Goal: Task Accomplishment & Management: Complete application form

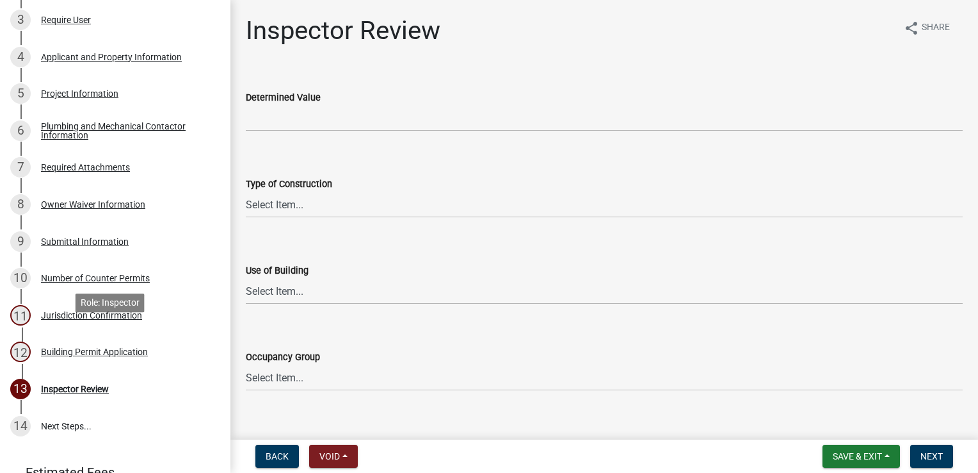
scroll to position [256, 0]
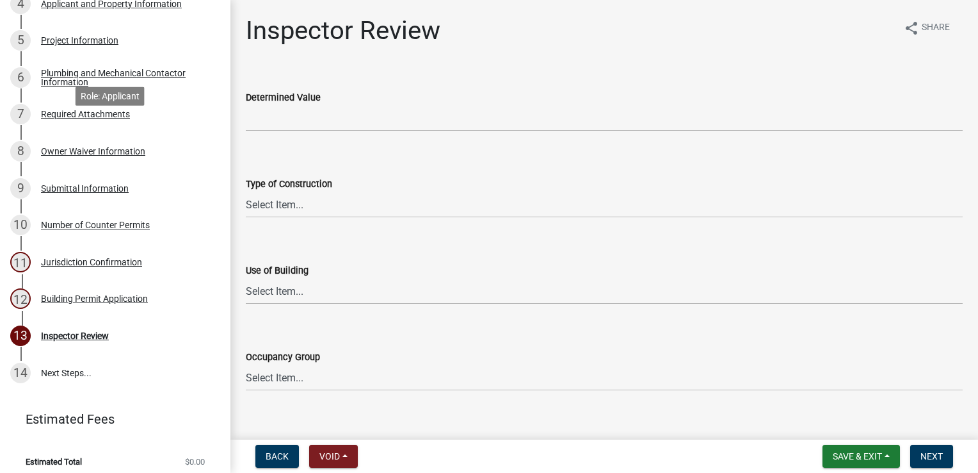
click at [63, 118] on div "Required Attachments" at bounding box center [85, 114] width 89 height 9
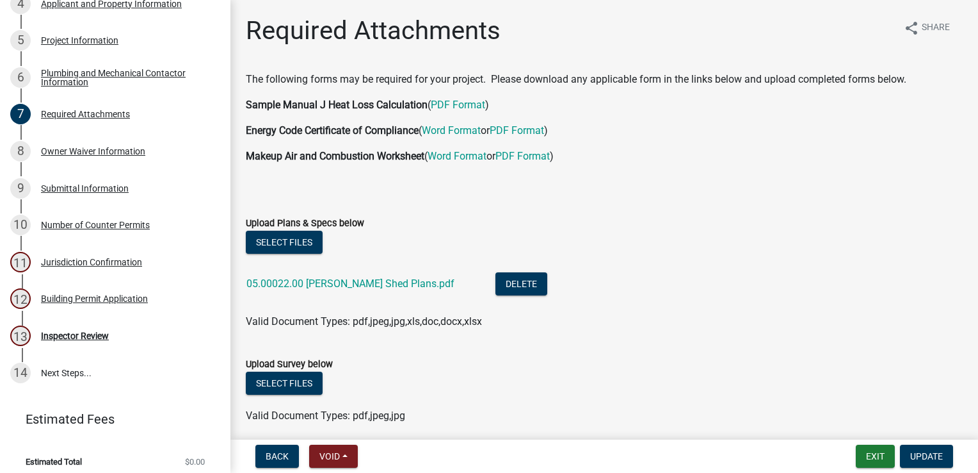
click at [353, 283] on link "05.00022.00 [PERSON_NAME] Shed Plans.pdf" at bounding box center [351, 283] width 208 height 12
drag, startPoint x: 63, startPoint y: 352, endPoint x: 67, endPoint y: 339, distance: 12.8
click at [64, 340] on div "Inspector Review" at bounding box center [75, 335] width 68 height 9
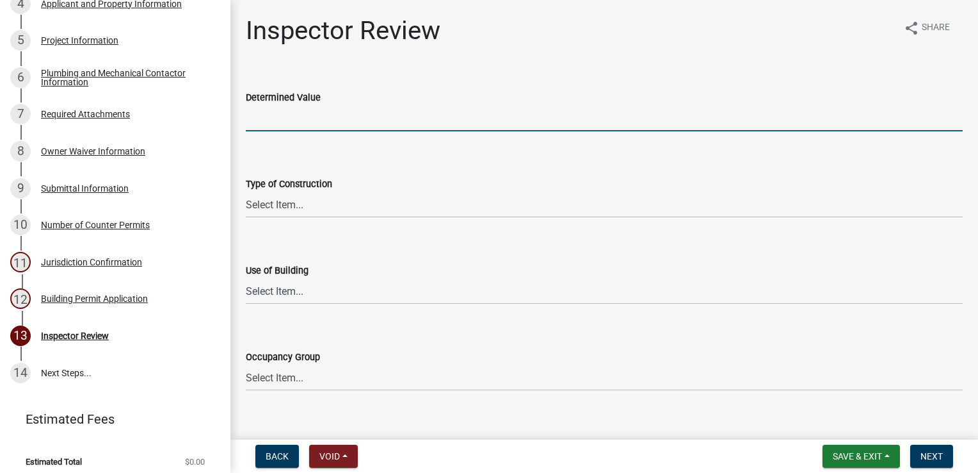
click at [297, 114] on input "text" at bounding box center [604, 118] width 717 height 26
type input "71280"
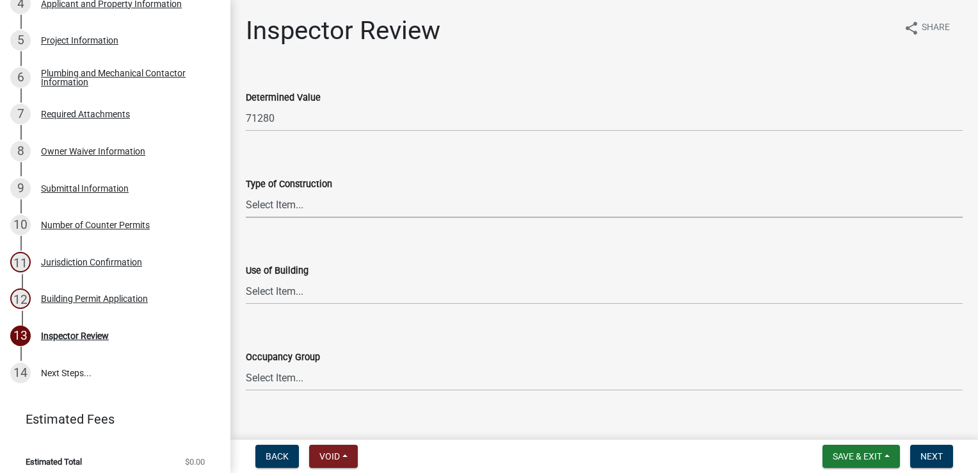
click at [269, 210] on select "Select Item... I-A [PERSON_NAME]-A II-B III-A III-B IV V-A V-B" at bounding box center [604, 204] width 717 height 26
click at [246, 191] on select "Select Item... I-A [PERSON_NAME]-A II-B III-A III-B IV V-A V-B" at bounding box center [604, 204] width 717 height 26
select select "94a12757-2a59-4079-8756-dca9431867ef"
click at [277, 291] on select "Select Item... IBC IRC" at bounding box center [604, 291] width 717 height 26
click at [246, 278] on select "Select Item... IBC IRC" at bounding box center [604, 291] width 717 height 26
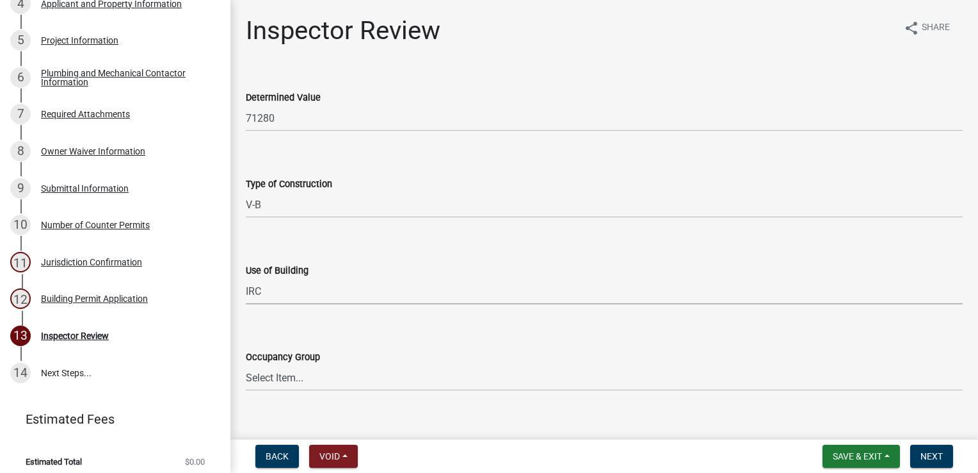
select select "6dc0760e-8c08-4580-9fe9-6a7ebc6918b6"
click at [269, 370] on select "Select Item... IRC 1 IRC 2 IRC 3 IRC 4 A-1 A-2 A-3 A-4 B F-1 F-2 H-1 H-2 H-3 H-…" at bounding box center [604, 377] width 717 height 26
click at [246, 364] on select "Select Item... IRC 1 IRC 2 IRC 3 IRC 4 A-1 A-2 A-3 A-4 B F-1 F-2 H-1 H-2 H-3 H-…" at bounding box center [604, 377] width 717 height 26
select select "0198996b-7c5b-4e1d-9fce-5545e98e8655"
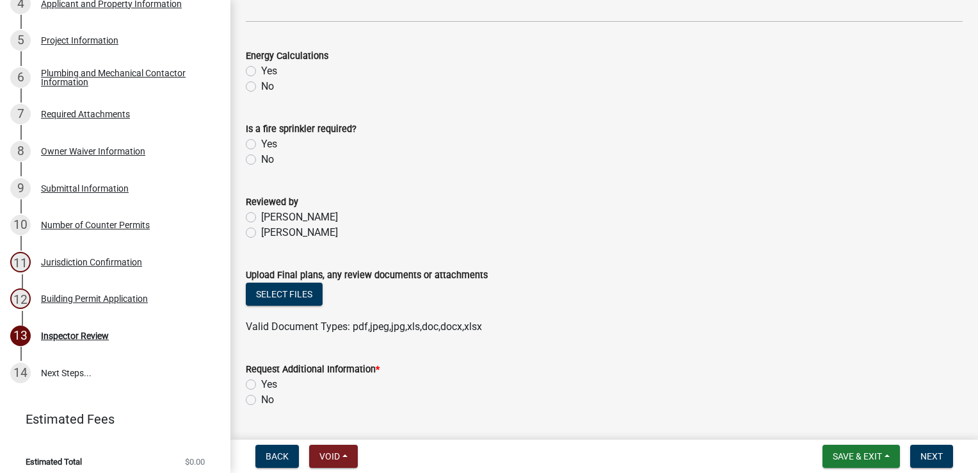
scroll to position [646, 0]
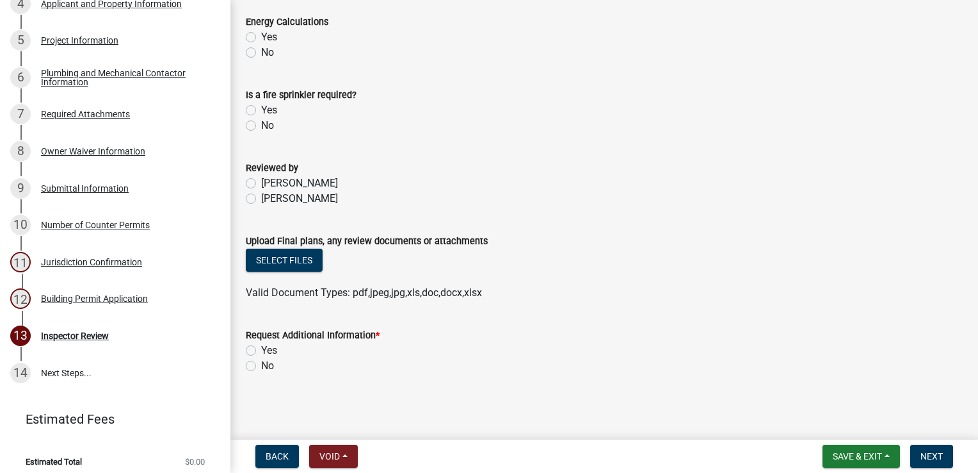
click at [261, 196] on label "[PERSON_NAME]" at bounding box center [299, 198] width 77 height 15
click at [261, 196] on input "[PERSON_NAME]" at bounding box center [265, 195] width 8 height 8
radio input "true"
click at [259, 253] on button "Select files" at bounding box center [284, 259] width 77 height 23
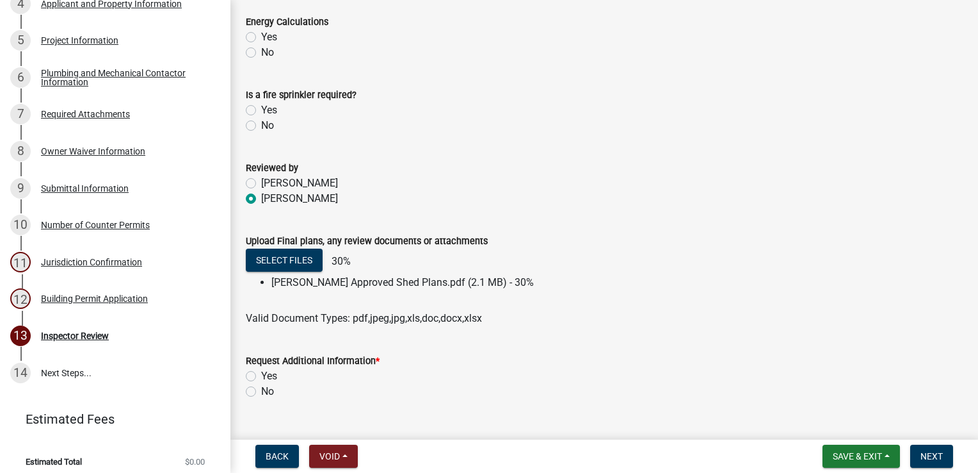
click at [261, 393] on label "No" at bounding box center [267, 391] width 13 height 15
click at [261, 392] on input "No" at bounding box center [265, 388] width 8 height 8
radio input "true"
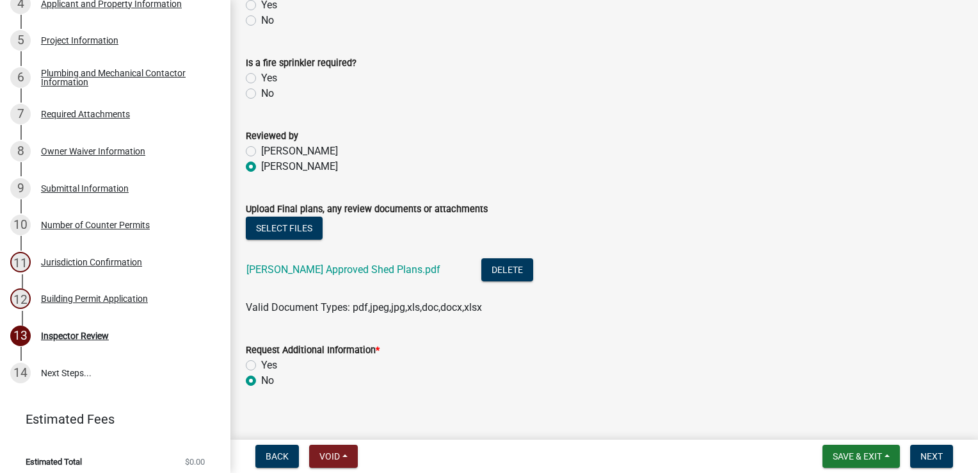
scroll to position [693, 0]
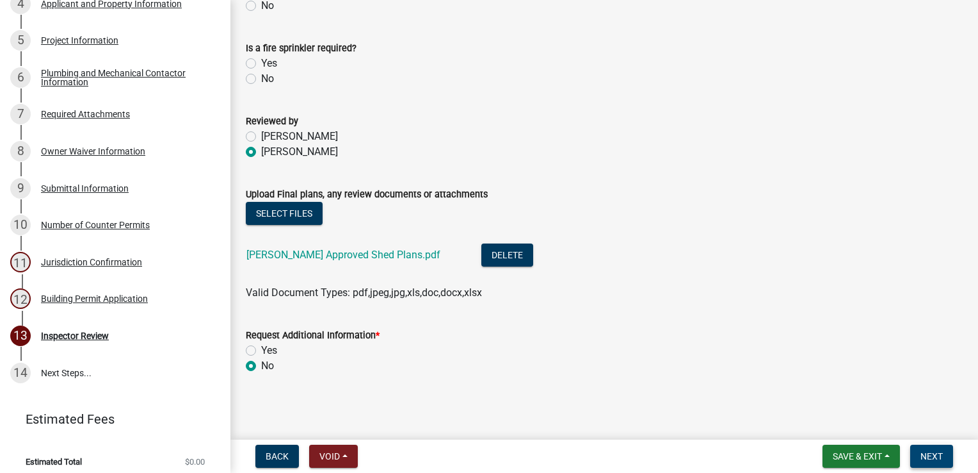
click at [929, 457] on span "Next" at bounding box center [932, 456] width 22 height 10
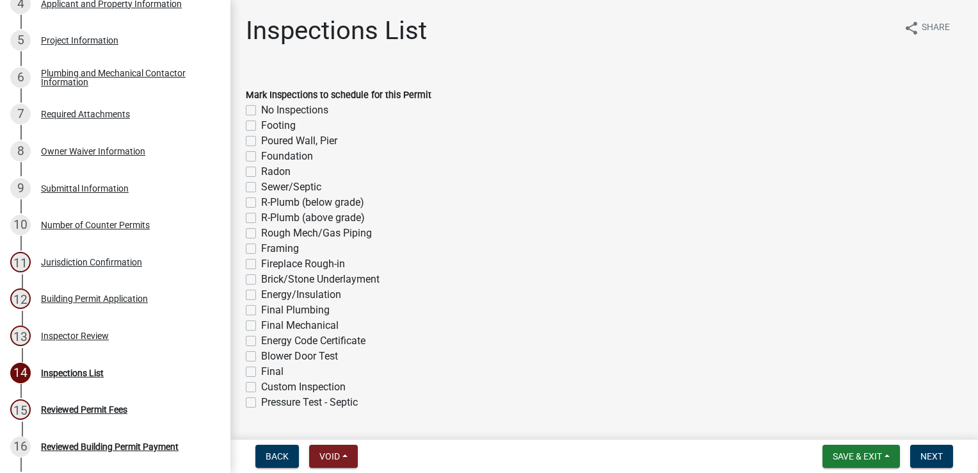
scroll to position [477, 0]
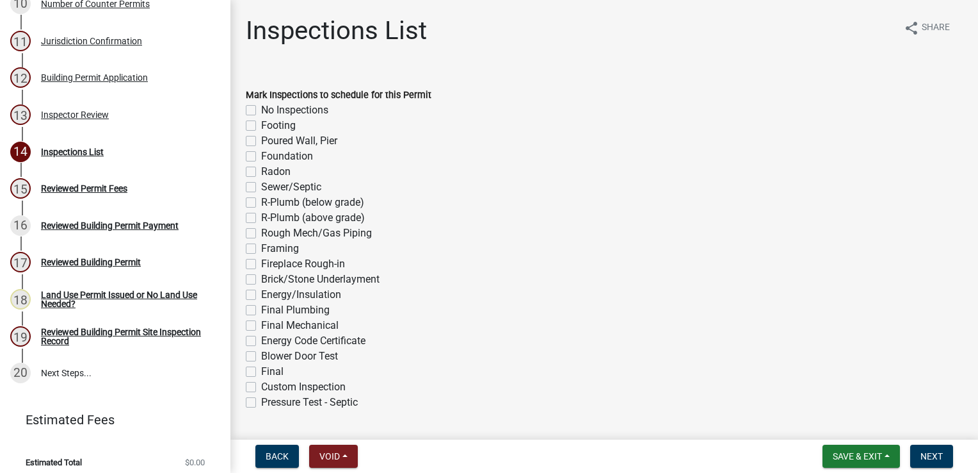
click at [261, 124] on label "Footing" at bounding box center [278, 125] width 35 height 15
click at [261, 124] on input "Footing" at bounding box center [265, 122] width 8 height 8
checkbox input "true"
checkbox input "false"
checkbox input "true"
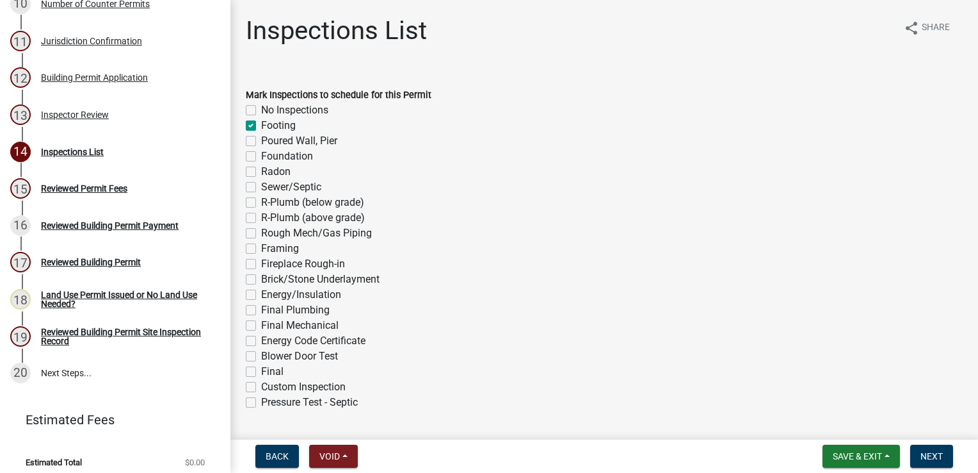
checkbox input "false"
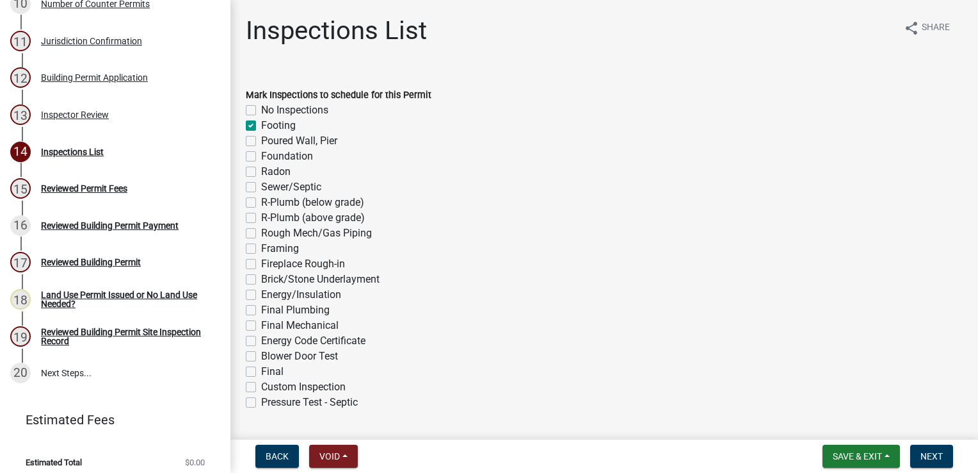
checkbox input "false"
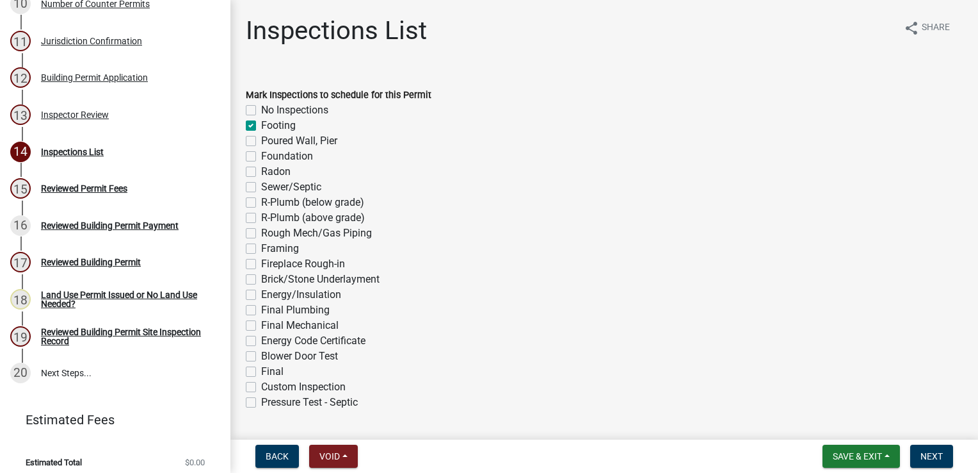
checkbox input "false"
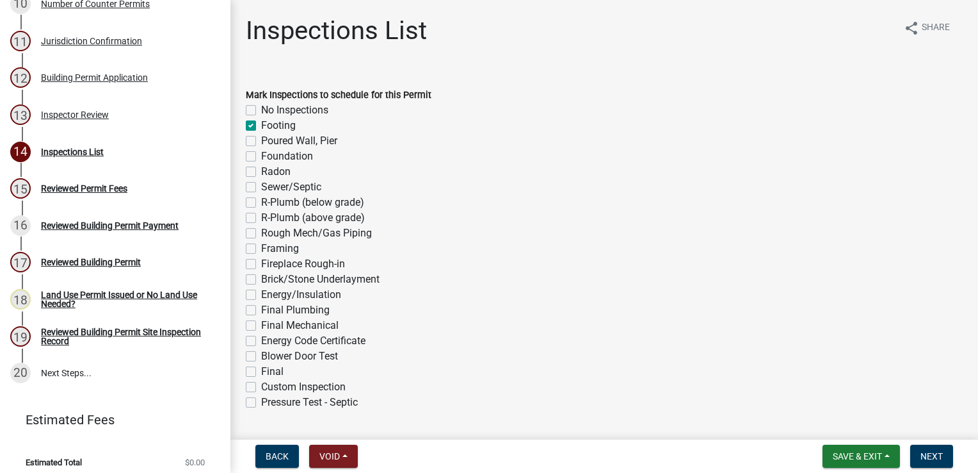
checkbox input "false"
click at [261, 386] on label "Custom Inspection" at bounding box center [303, 386] width 85 height 15
click at [261, 386] on input "Custom Inspection" at bounding box center [265, 383] width 8 height 8
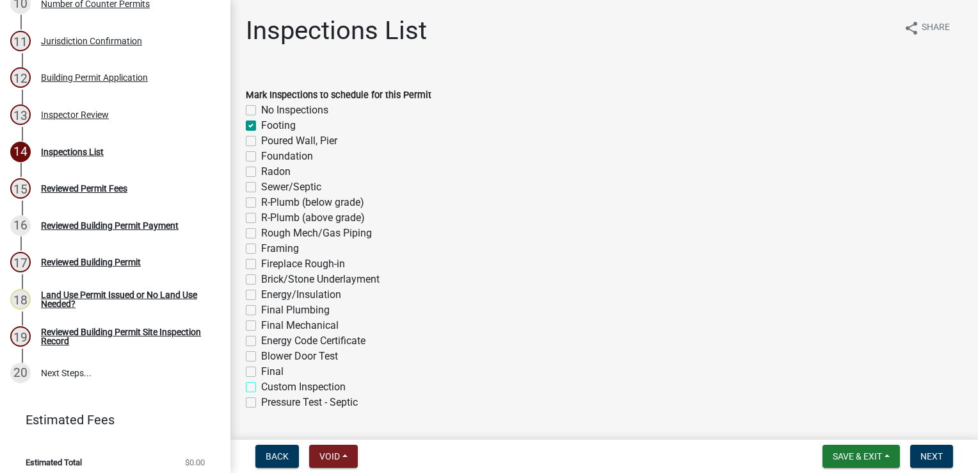
checkbox input "true"
checkbox input "false"
checkbox input "true"
checkbox input "false"
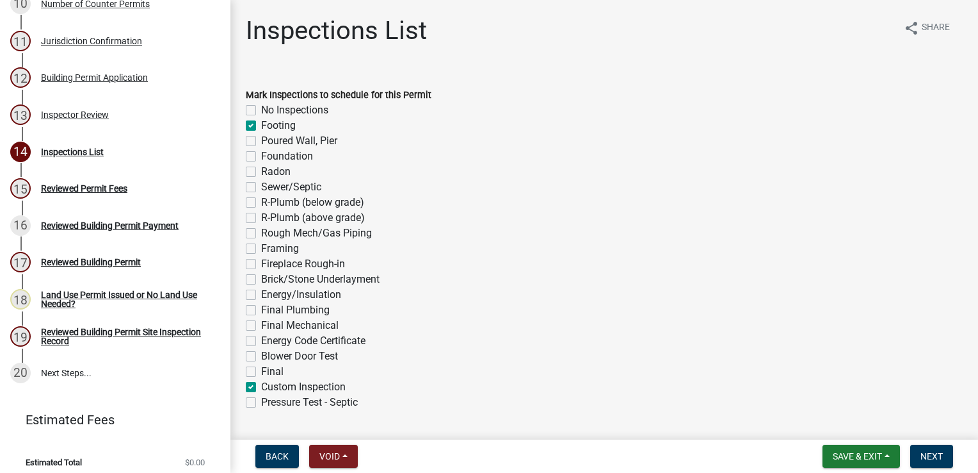
checkbox input "false"
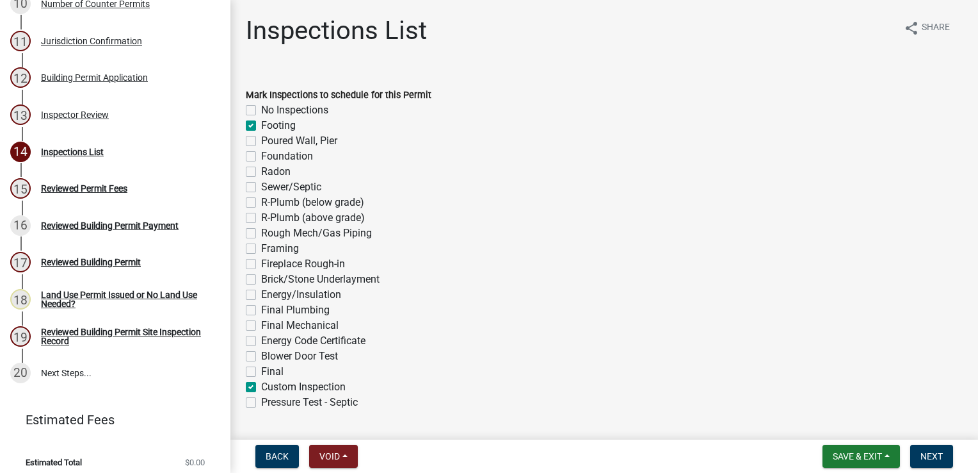
checkbox input "false"
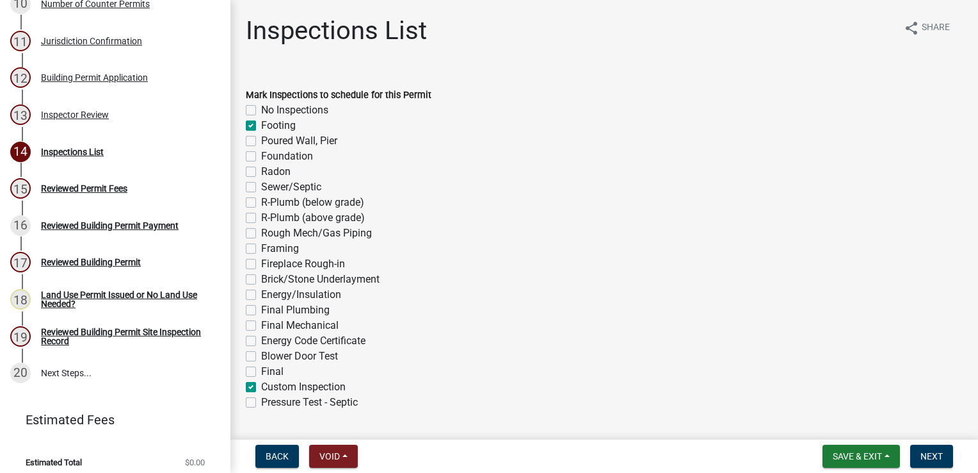
checkbox input "false"
checkbox input "true"
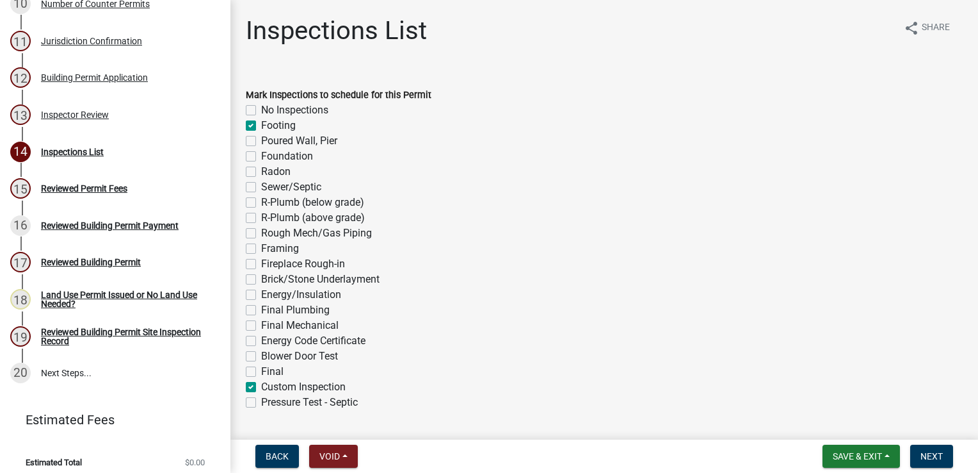
checkbox input "false"
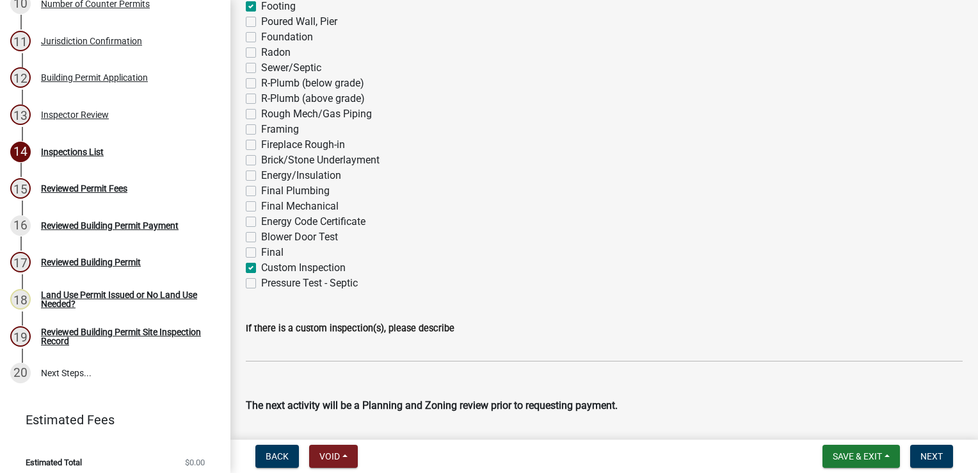
scroll to position [158, 0]
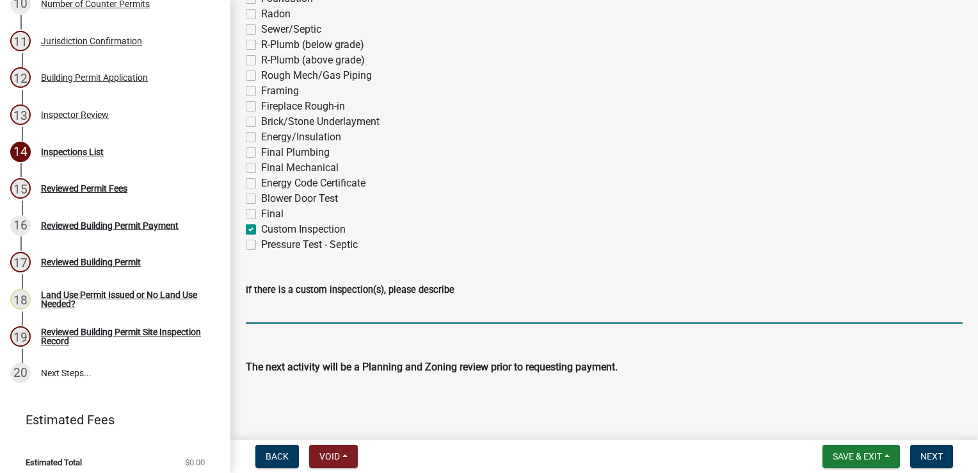
click at [272, 314] on input "If there is a custom inspection(s), please describe" at bounding box center [604, 310] width 717 height 26
type input "framing/final"
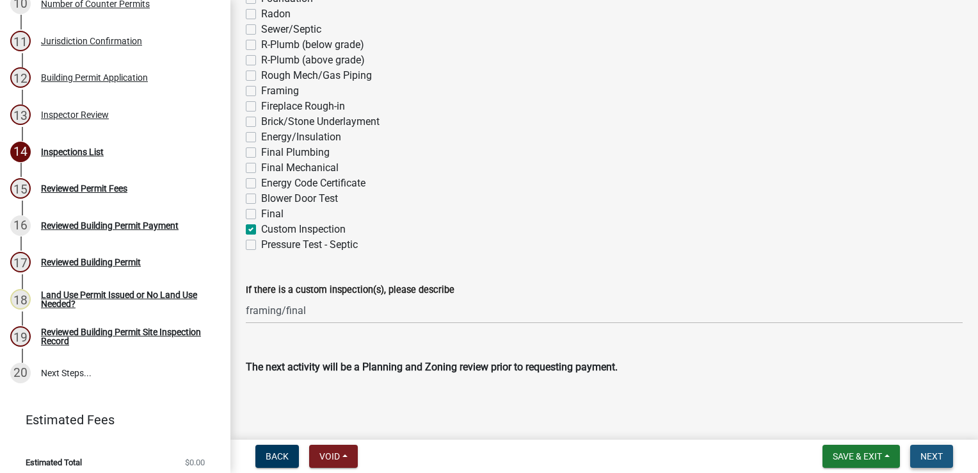
click at [932, 455] on span "Next" at bounding box center [932, 456] width 22 height 10
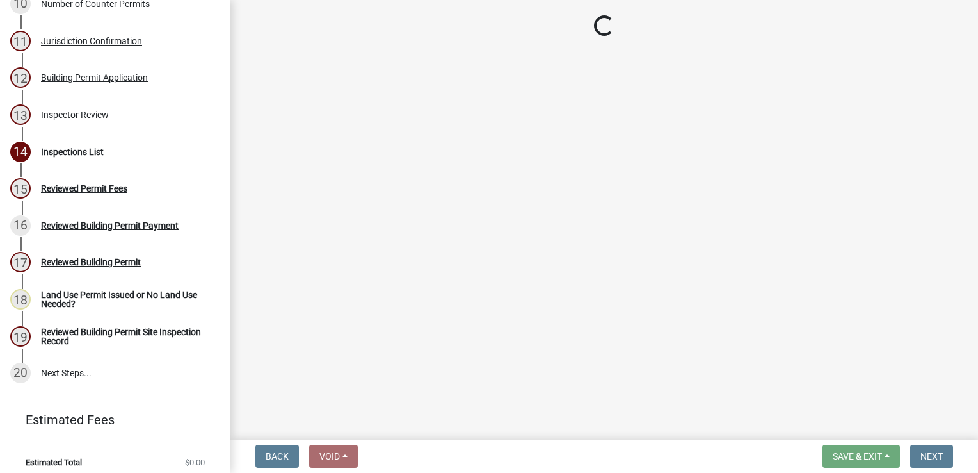
scroll to position [551, 0]
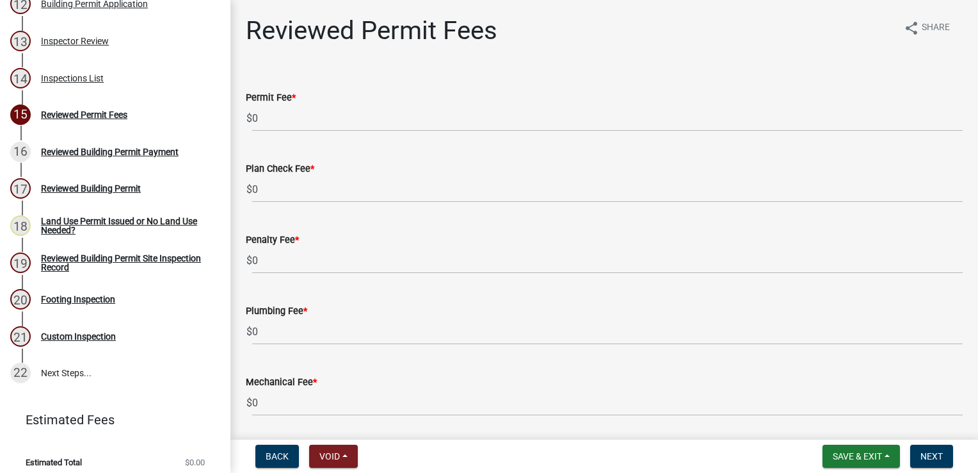
click at [285, 104] on div "Permit Fee *" at bounding box center [604, 97] width 717 height 15
click at [289, 133] on wm-data-entity-input "Permit Fee * $ 0" at bounding box center [604, 107] width 717 height 71
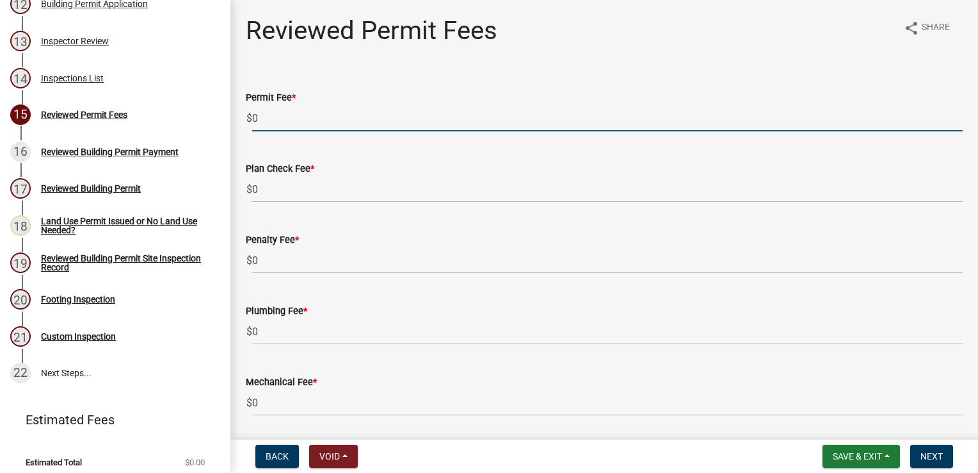
click at [291, 124] on input "0" at bounding box center [607, 118] width 711 height 26
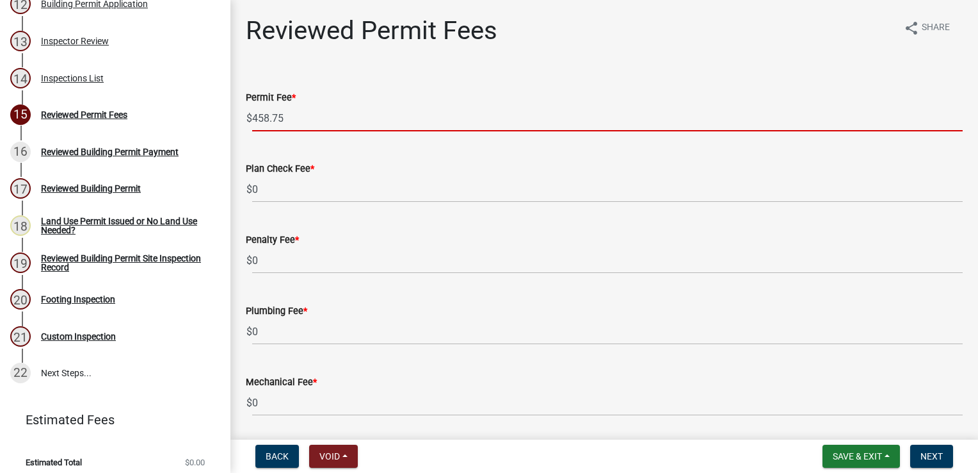
type input "458.75"
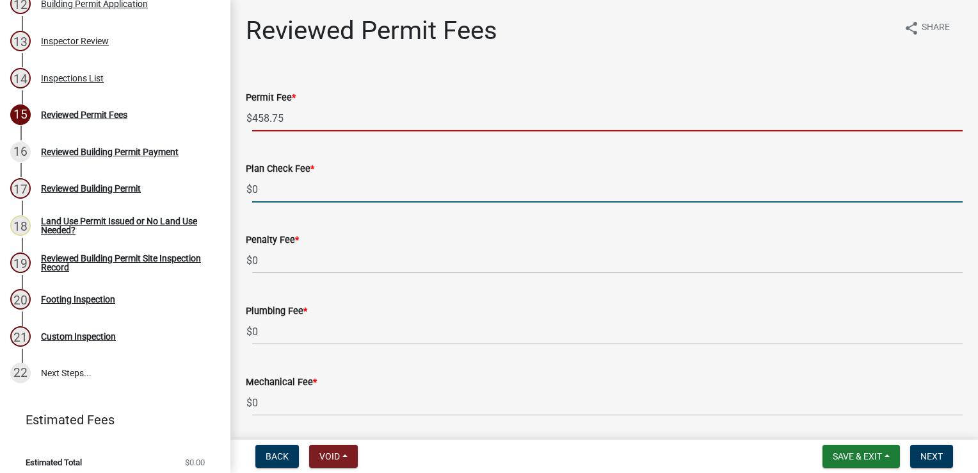
click at [293, 189] on input "0" at bounding box center [607, 189] width 711 height 26
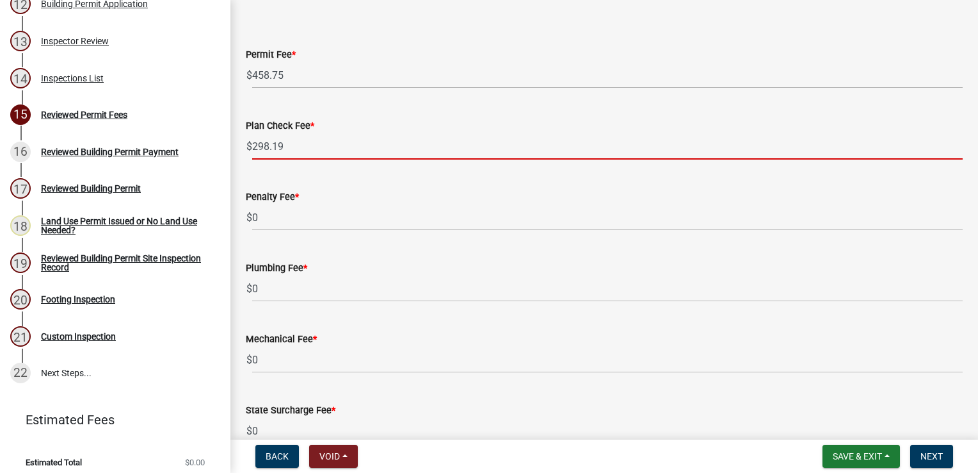
scroll to position [128, 0]
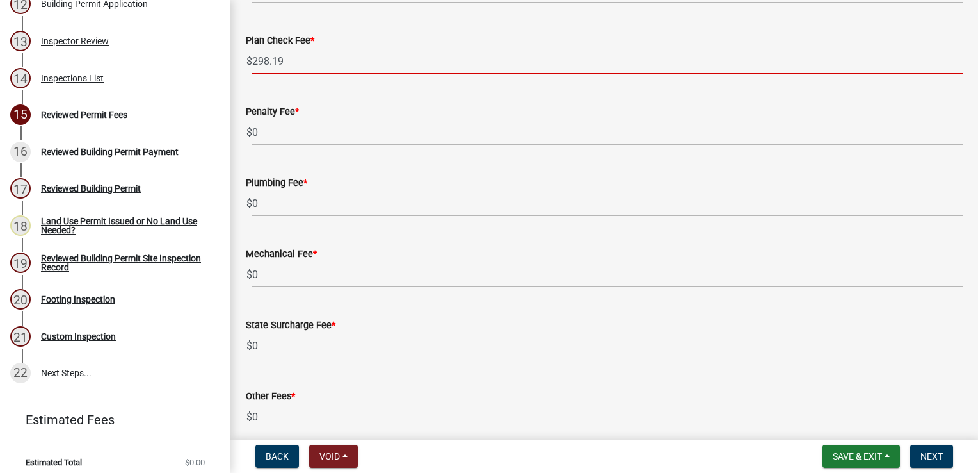
type input "298.19"
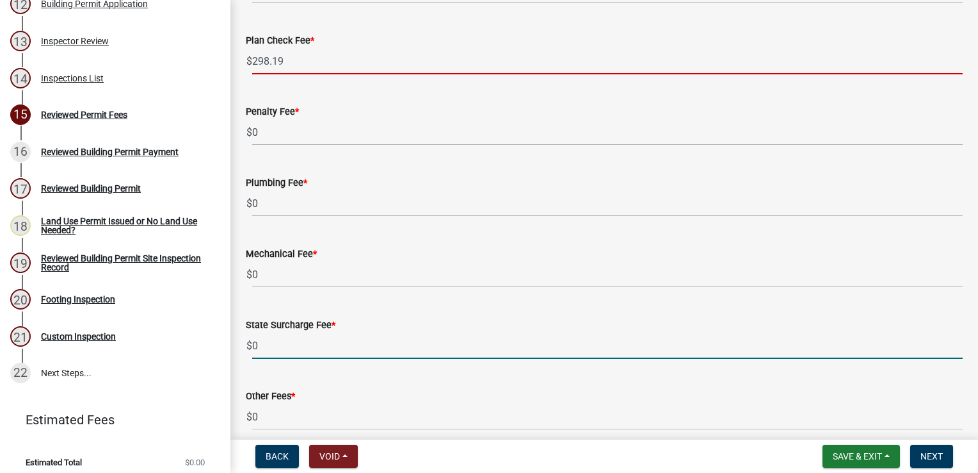
click at [303, 341] on input "0" at bounding box center [607, 345] width 711 height 26
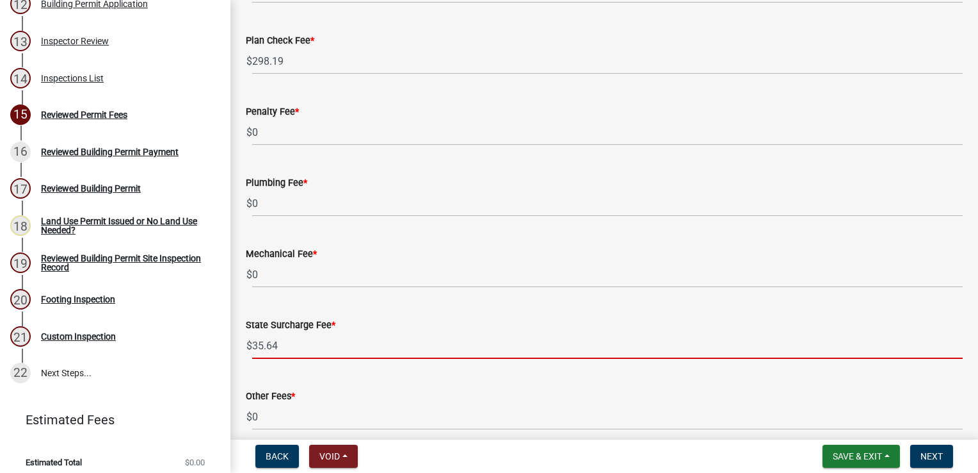
type input "35.64"
click at [940, 457] on span "Next" at bounding box center [932, 456] width 22 height 10
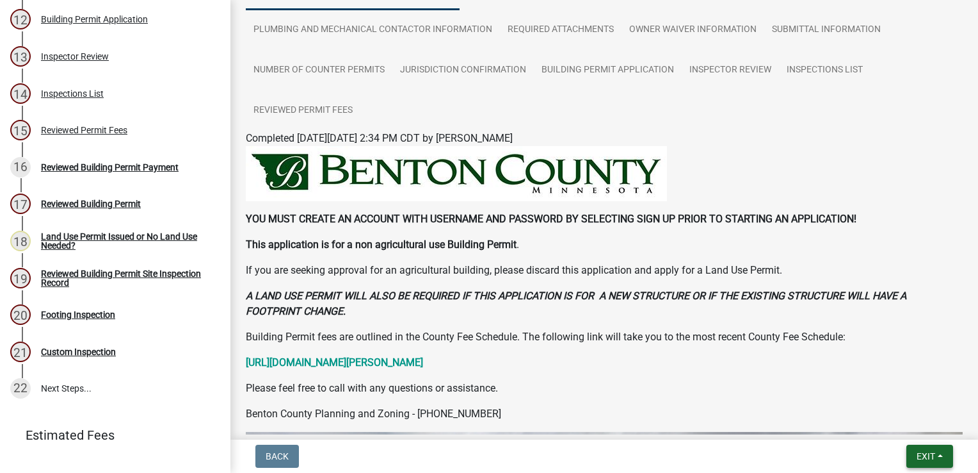
click at [925, 460] on span "Exit" at bounding box center [926, 456] width 19 height 10
click at [897, 424] on button "Save & Exit" at bounding box center [903, 422] width 102 height 31
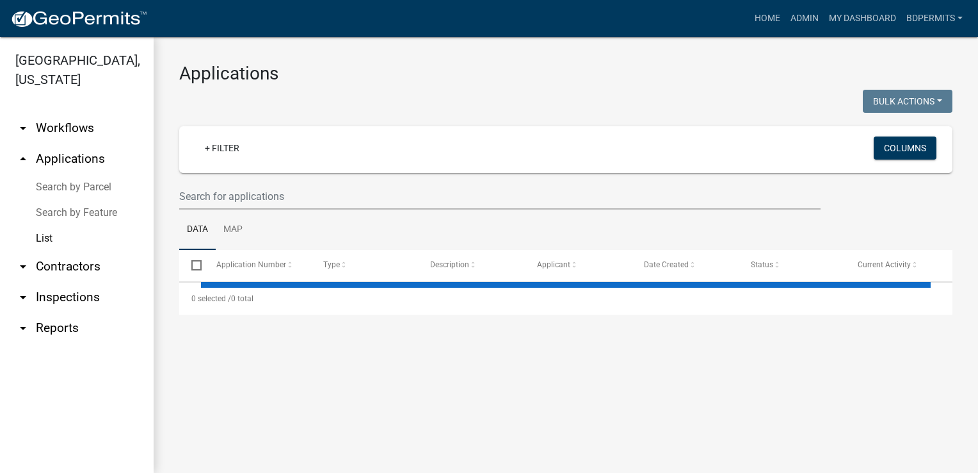
select select "3: 100"
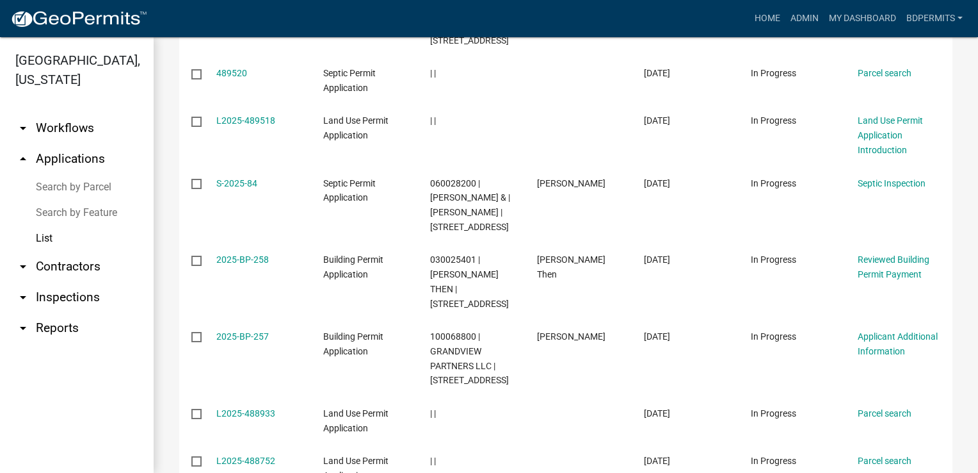
scroll to position [448, 0]
